Goal: Information Seeking & Learning: Learn about a topic

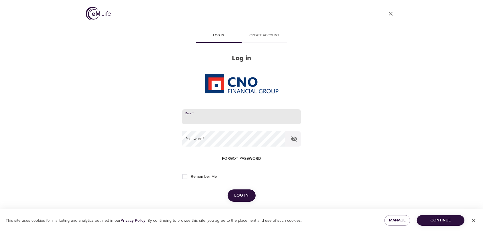
click at [231, 118] on input "email" at bounding box center [241, 116] width 119 height 15
click at [228, 189] on button "Log in" at bounding box center [242, 195] width 28 height 12
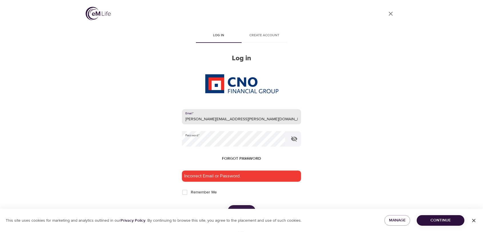
click at [225, 119] on input "[PERSON_NAME][EMAIL_ADDRESS][PERSON_NAME][DOMAIN_NAME]" at bounding box center [241, 116] width 119 height 15
type input "[PERSON_NAME][EMAIL_ADDRESS][PERSON_NAME][DOMAIN_NAME]"
click at [262, 179] on div "Incorrect Email or Password." at bounding box center [241, 176] width 119 height 11
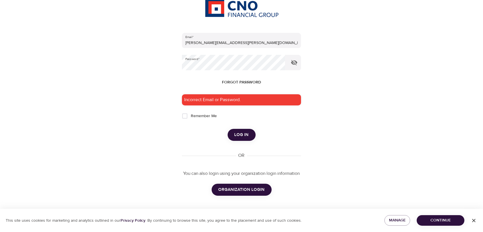
click at [235, 132] on span "Log in" at bounding box center [242, 134] width 14 height 7
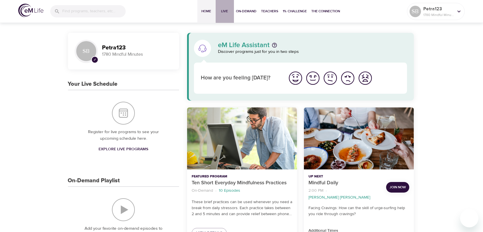
click at [226, 11] on span "Live" at bounding box center [225, 11] width 14 height 6
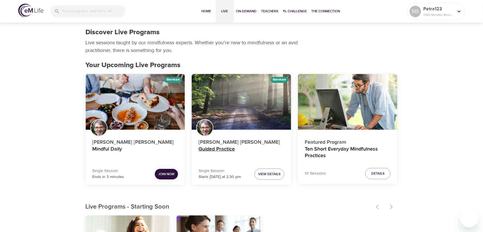
click at [218, 148] on h4 "Guided Practice" at bounding box center [242, 153] width 86 height 14
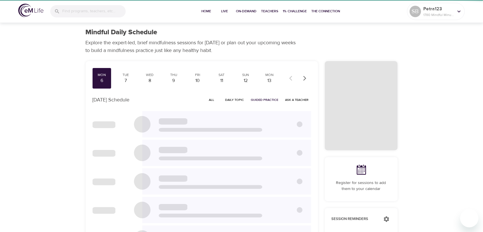
checkbox input "true"
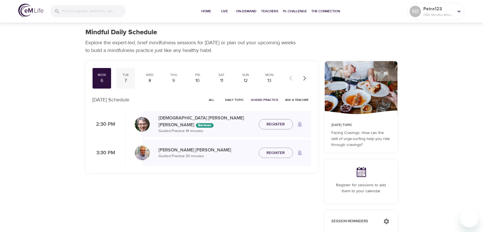
click at [126, 81] on div "7" at bounding box center [126, 80] width 14 height 7
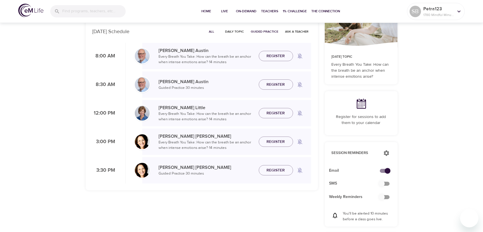
scroll to position [86, 0]
